Goal: Register for event/course

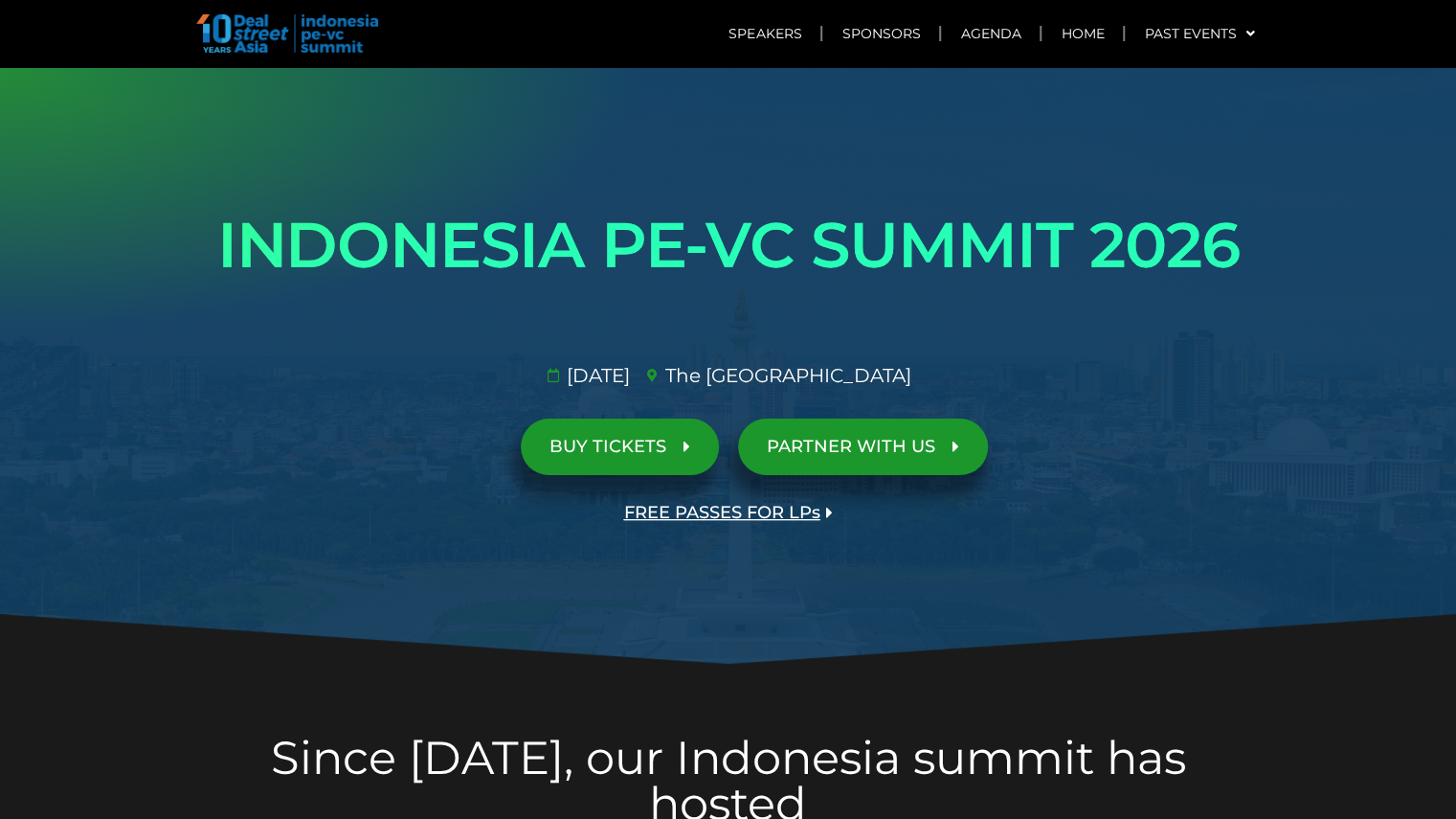
click at [1129, 386] on ul "[DATE]​ The [GEOGRAPHIC_DATA]​" at bounding box center [728, 375] width 1087 height 29
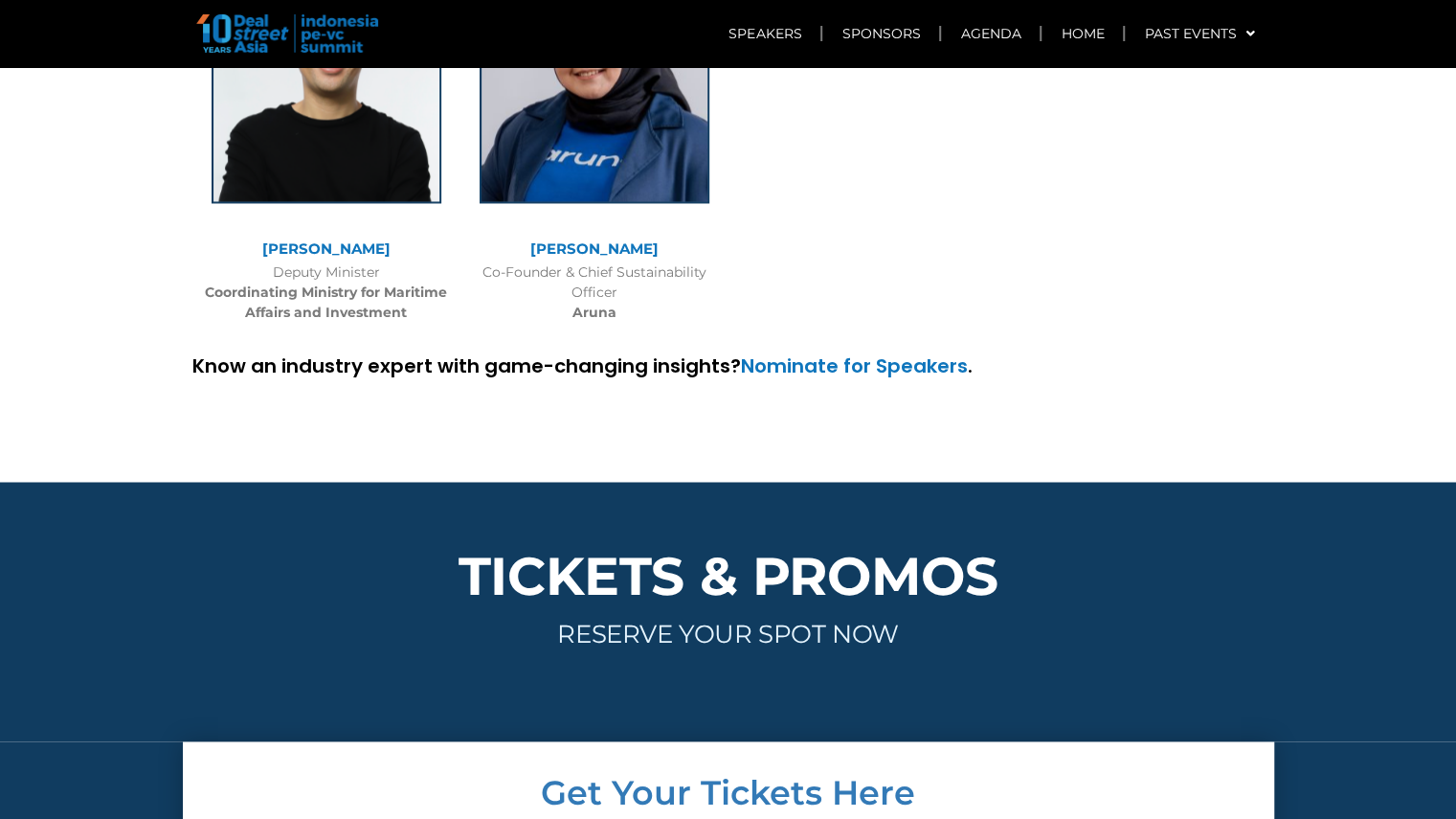
scroll to position [6051, 0]
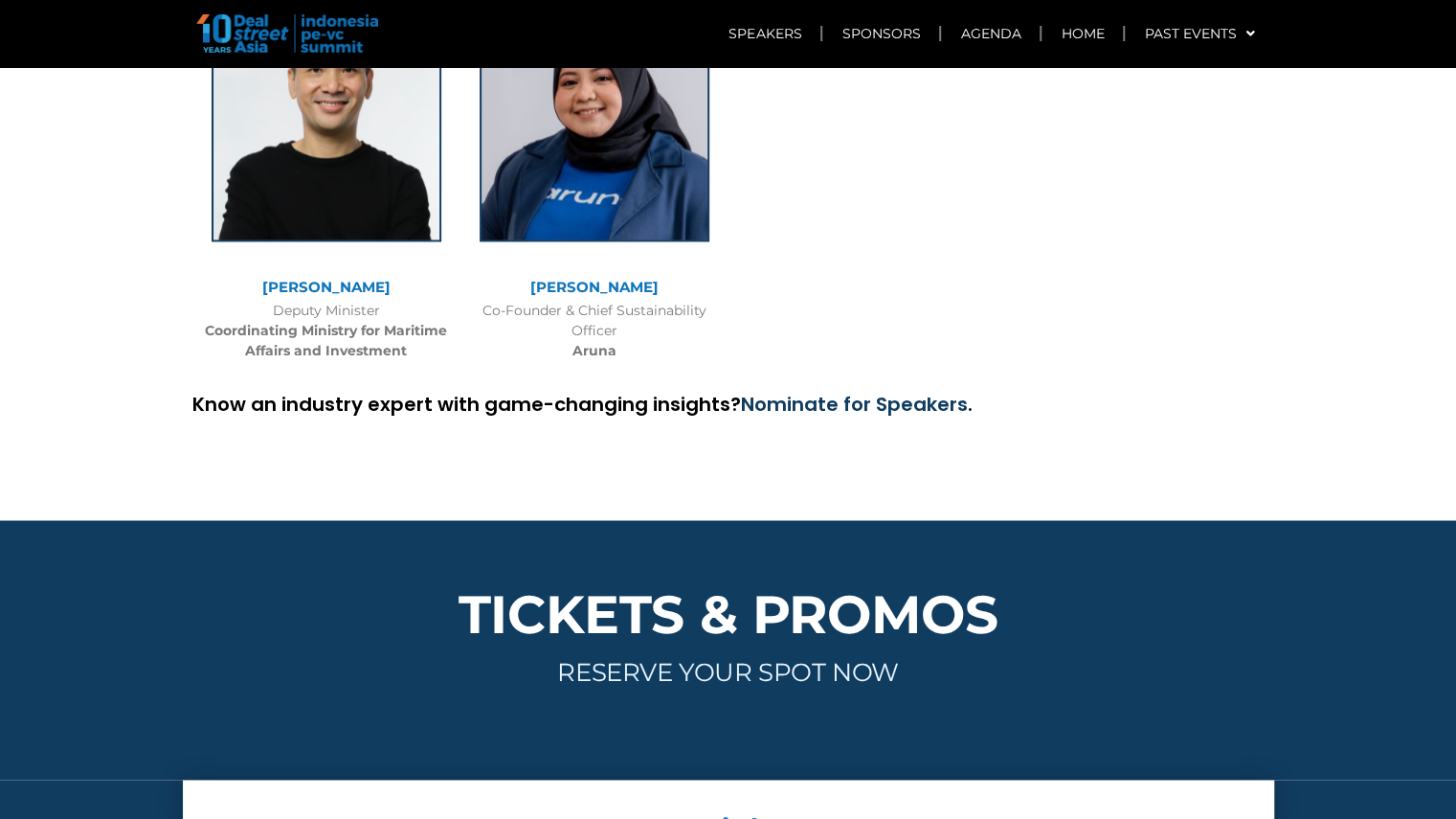
click at [905, 391] on link "Nominate for Speakers" at bounding box center [854, 404] width 227 height 27
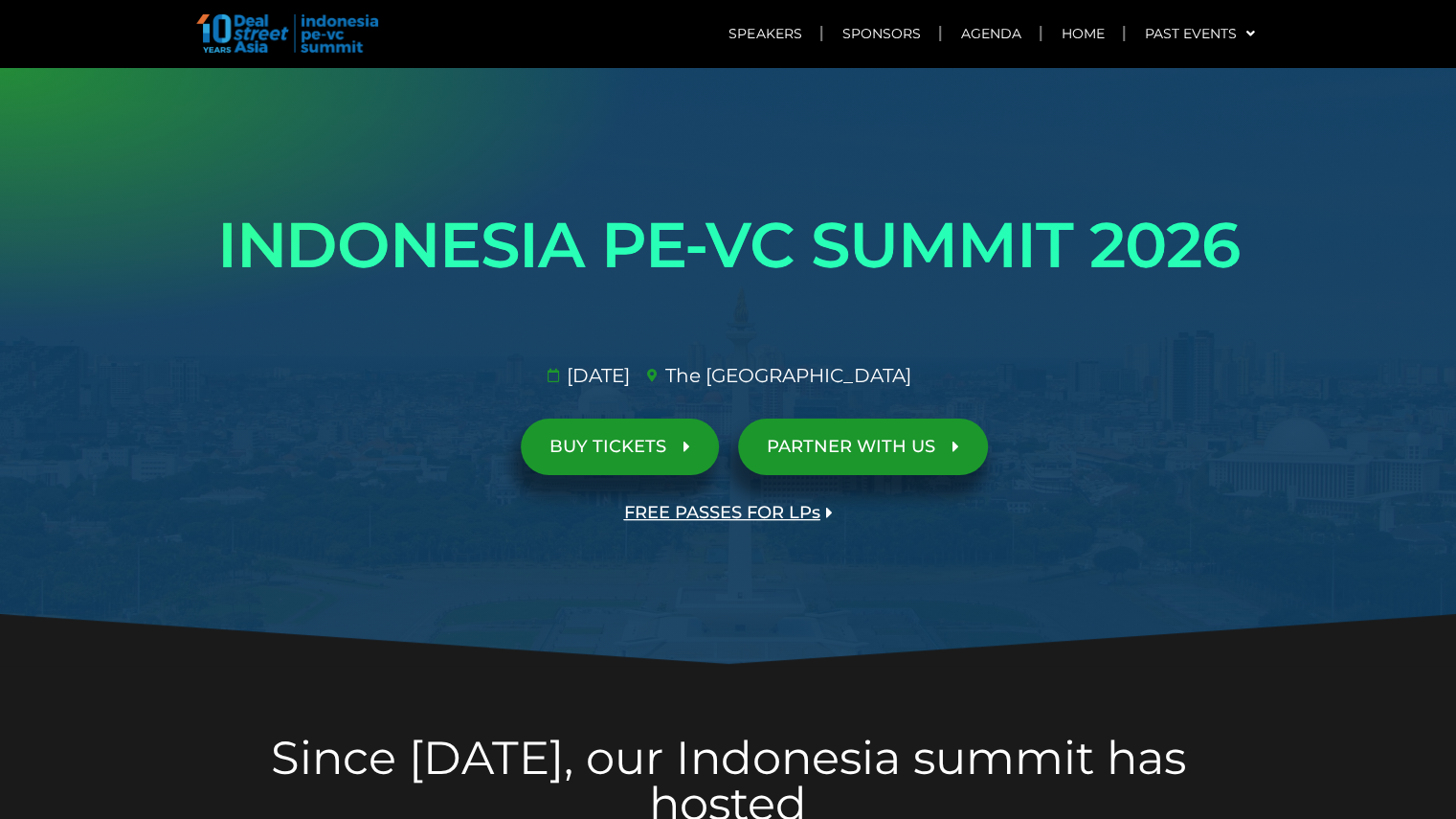
click at [639, 455] on span "BUY TICKETS" at bounding box center [607, 446] width 117 height 18
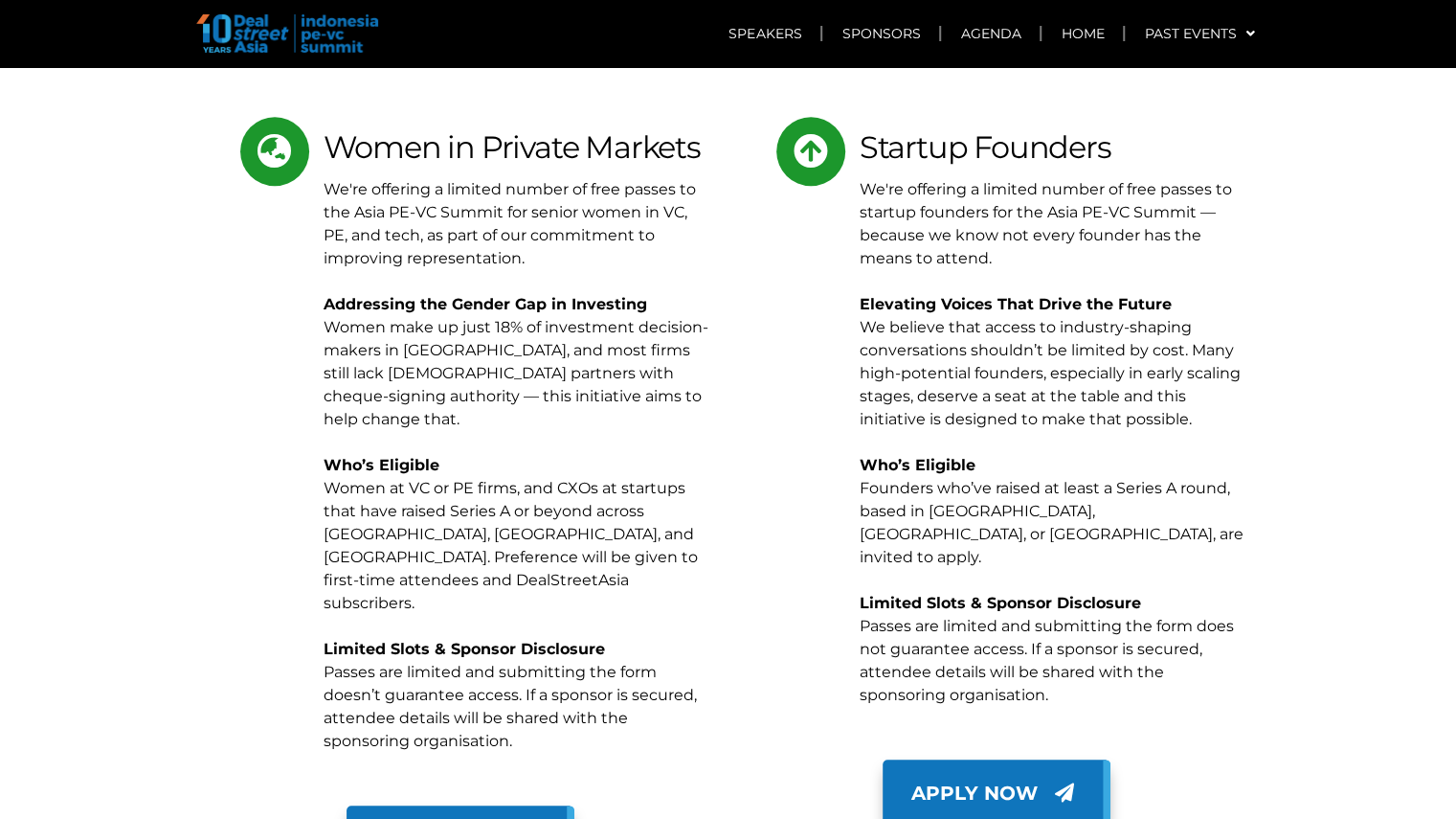
scroll to position [9433, 0]
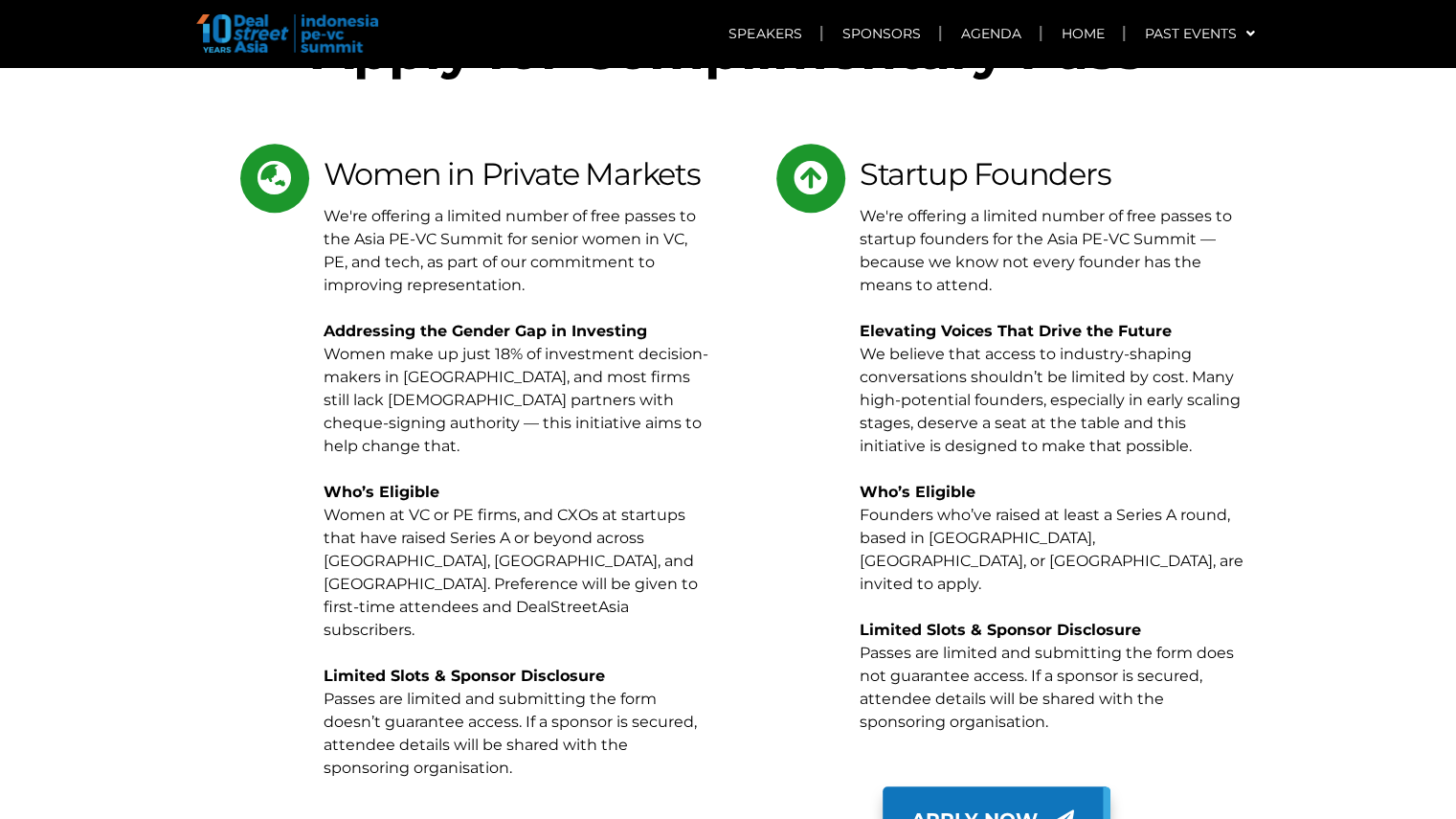
click at [220, 452] on div "Women in Private Markets We're offering a limited number of free passes to the …" at bounding box center [457, 460] width 511 height 634
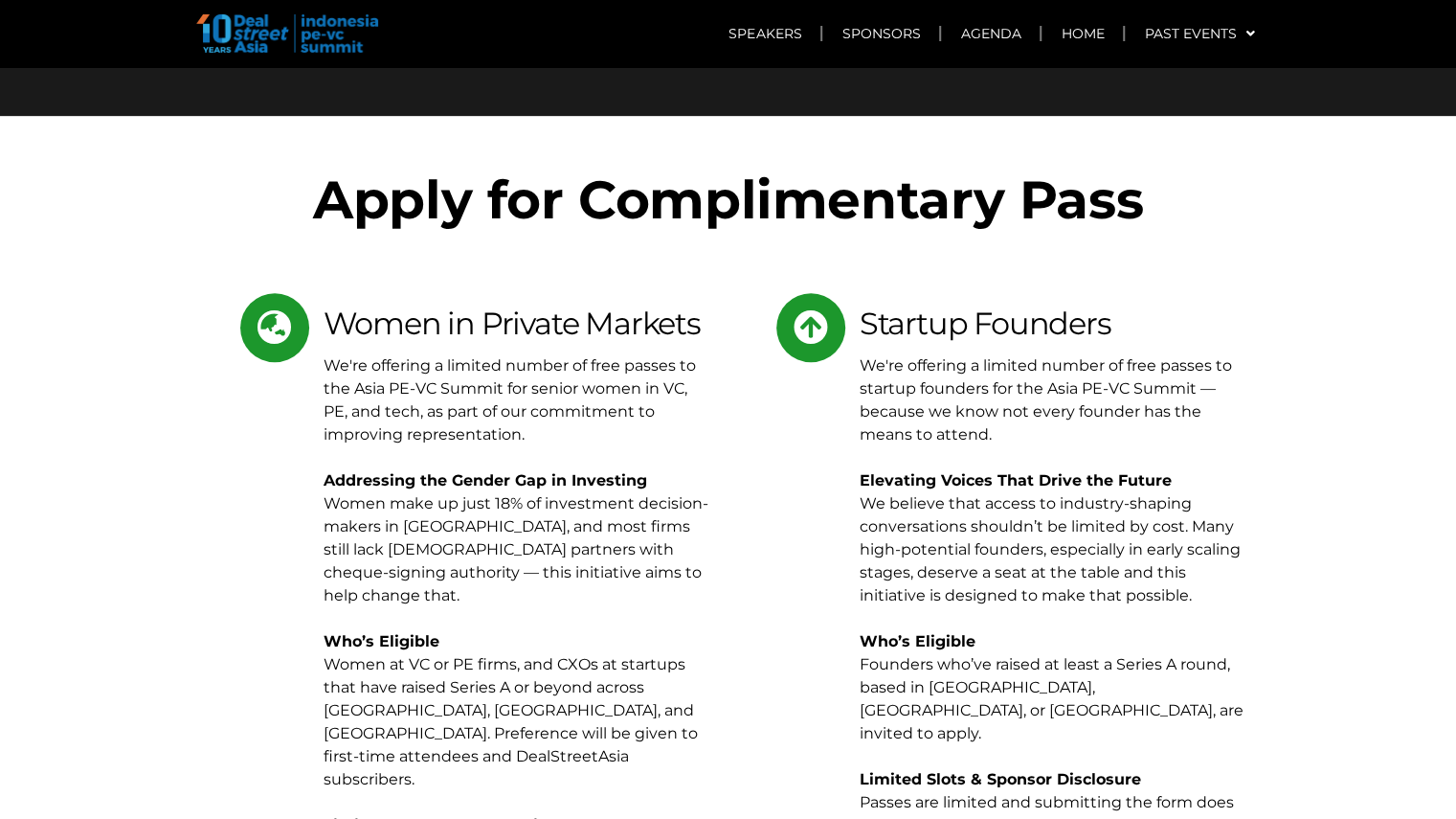
scroll to position [9281, 0]
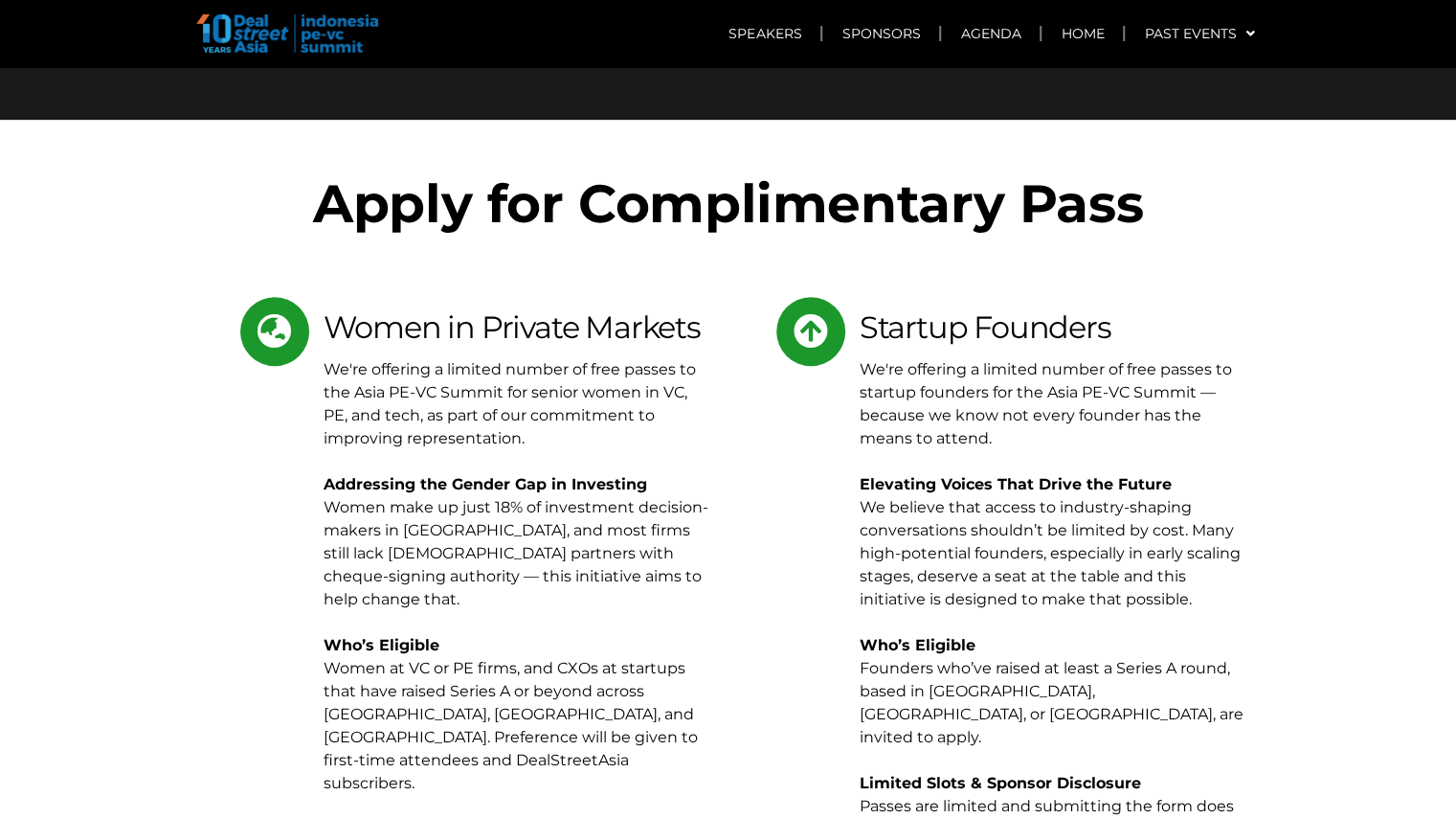
click at [187, 528] on div "Apply for Complimentary Pass Women in Private Markets We're offering a limited …" at bounding box center [728, 643] width 1092 height 1047
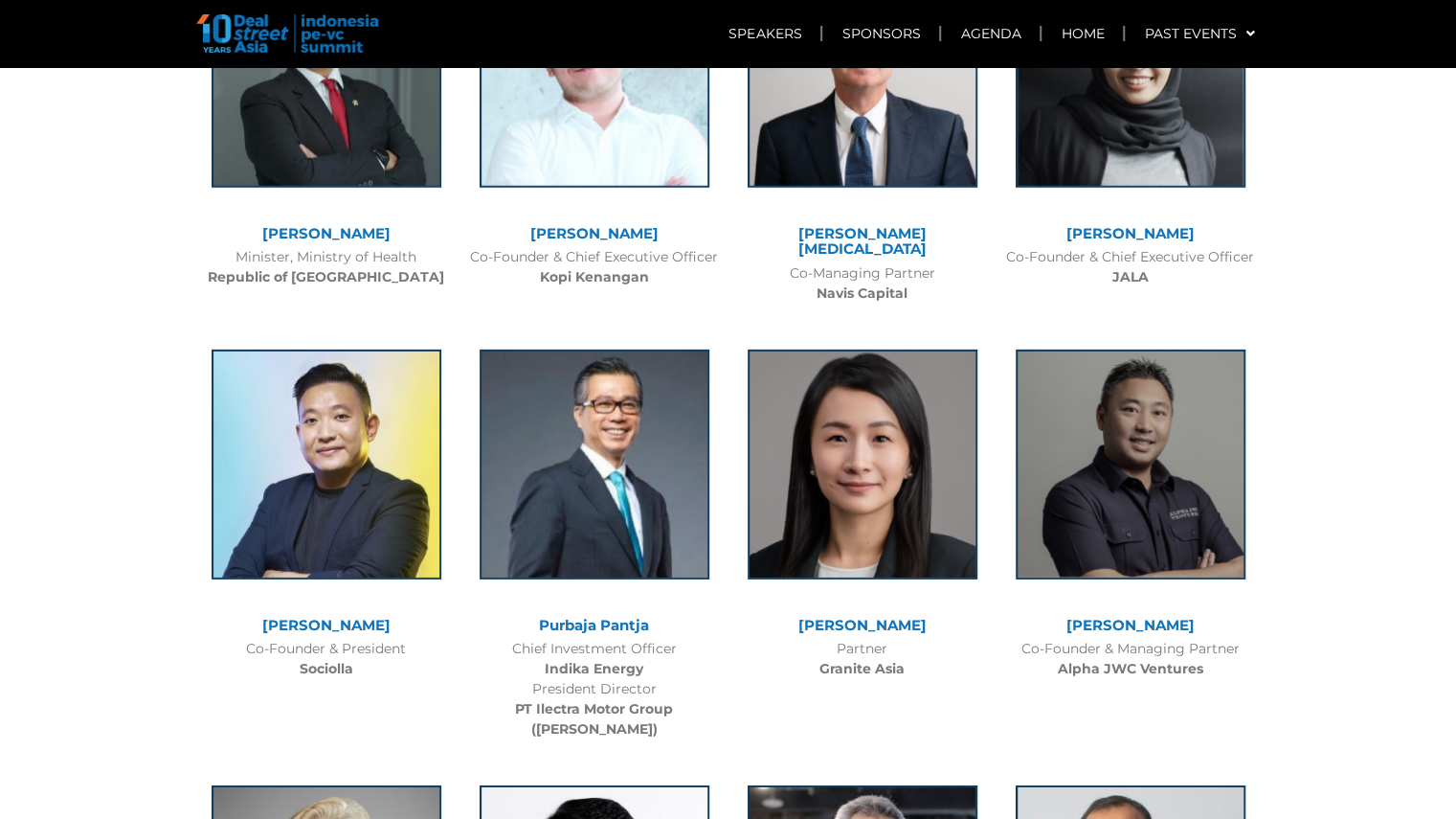
scroll to position [3268, 0]
